Goal: Information Seeking & Learning: Understand process/instructions

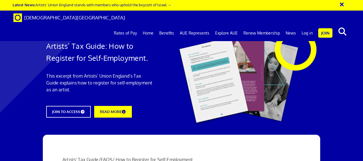
scroll to position [0, 1]
click at [123, 114] on link "READ MORE" at bounding box center [112, 111] width 41 height 13
click at [342, 4] on button "×" at bounding box center [346, 3] width 14 height 9
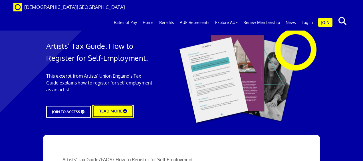
click at [128, 109] on icon at bounding box center [125, 111] width 5 height 4
click at [185, 157] on span "Artists' Tax Guide / FAQS / How to Register for Self-Employment" at bounding box center [128, 160] width 131 height 6
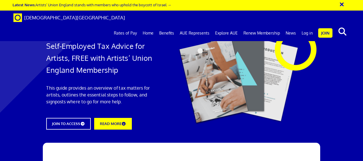
scroll to position [0, 1]
click at [120, 125] on link "READ MORE" at bounding box center [112, 123] width 41 height 13
